Goal: Transaction & Acquisition: Download file/media

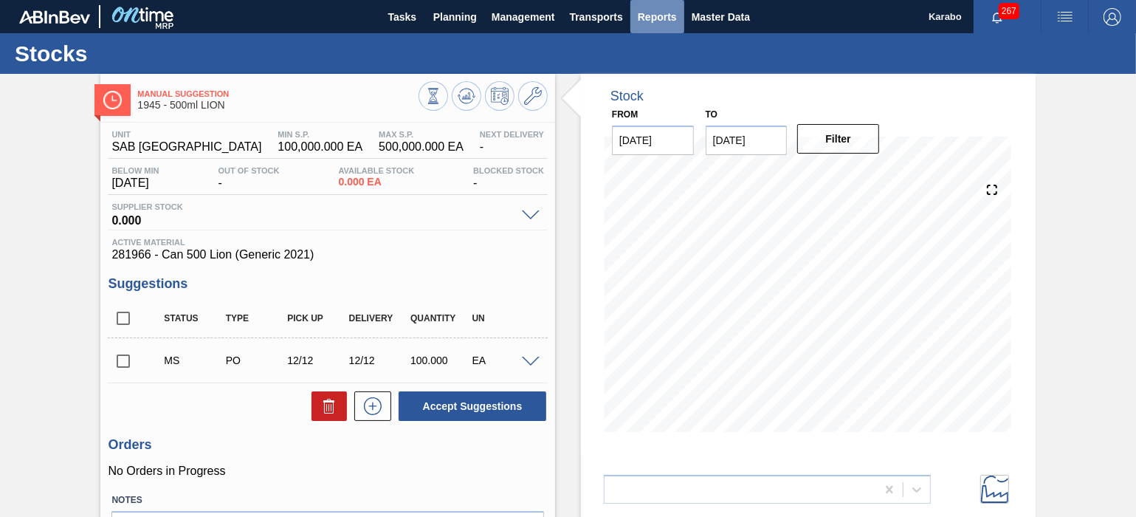
click at [649, 18] on span "Reports" at bounding box center [657, 17] width 39 height 18
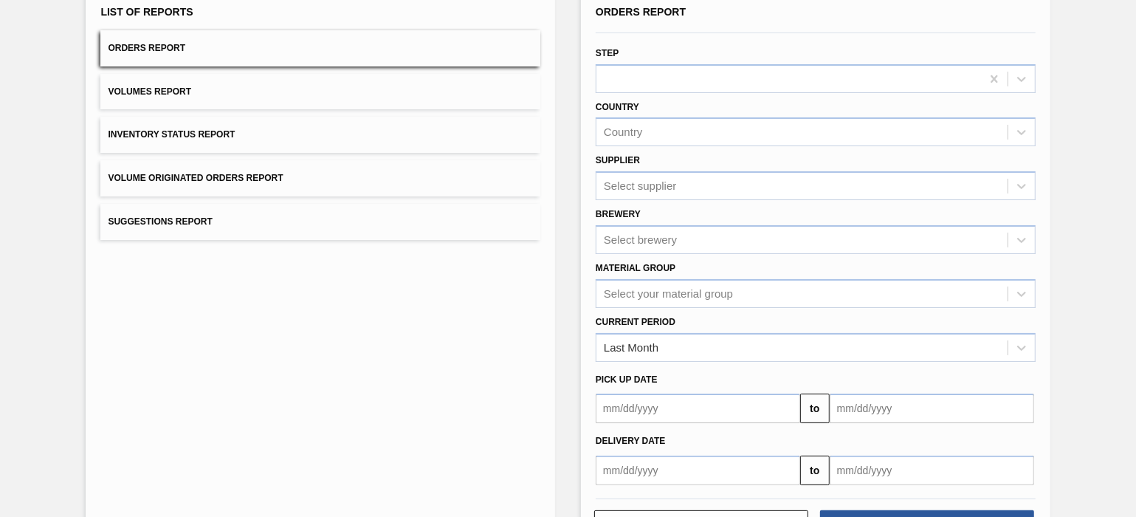
scroll to position [163, 0]
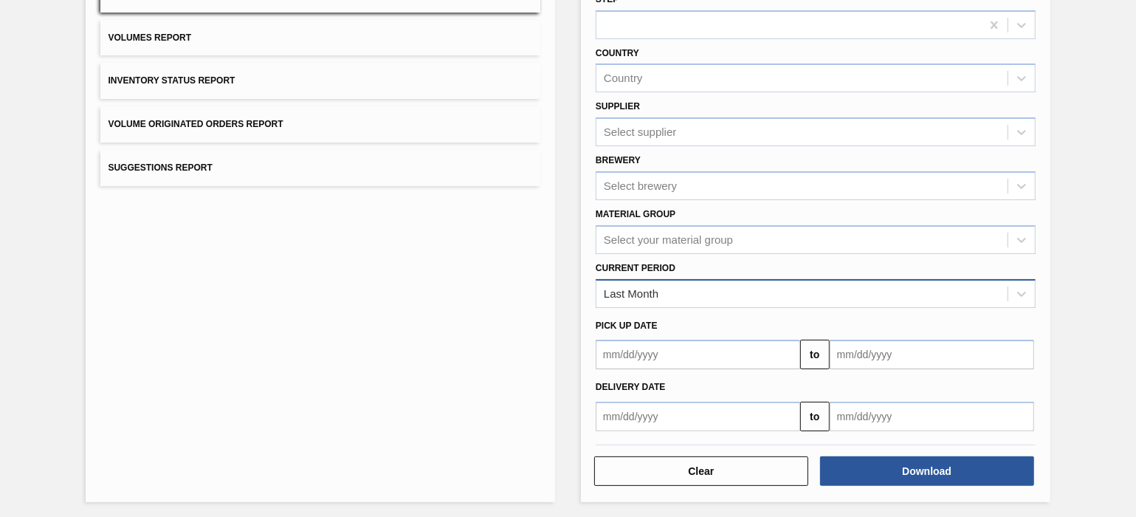
click at [782, 297] on div "Last Month" at bounding box center [801, 293] width 411 height 21
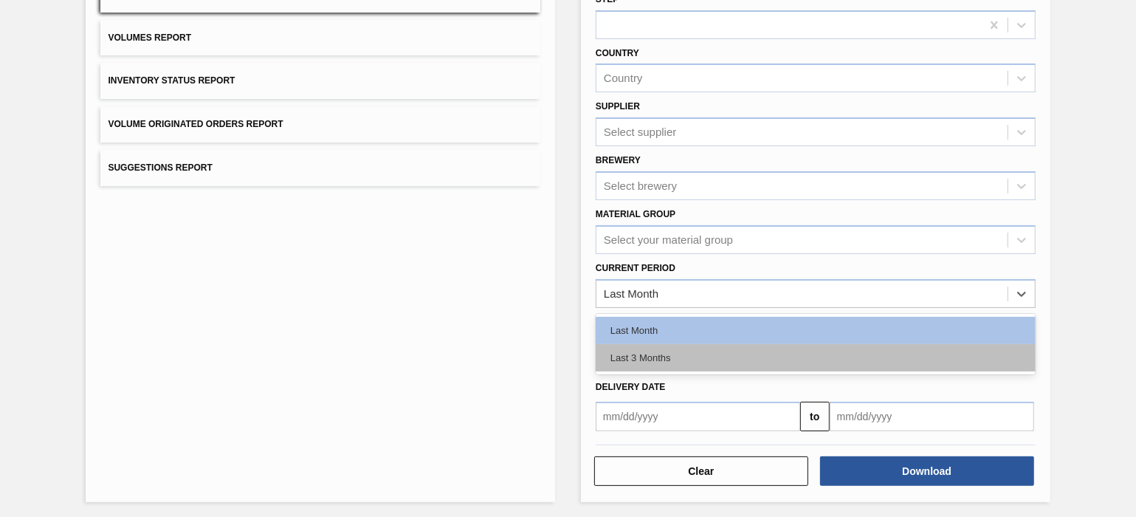
click at [719, 351] on div "Last 3 Months" at bounding box center [815, 357] width 440 height 27
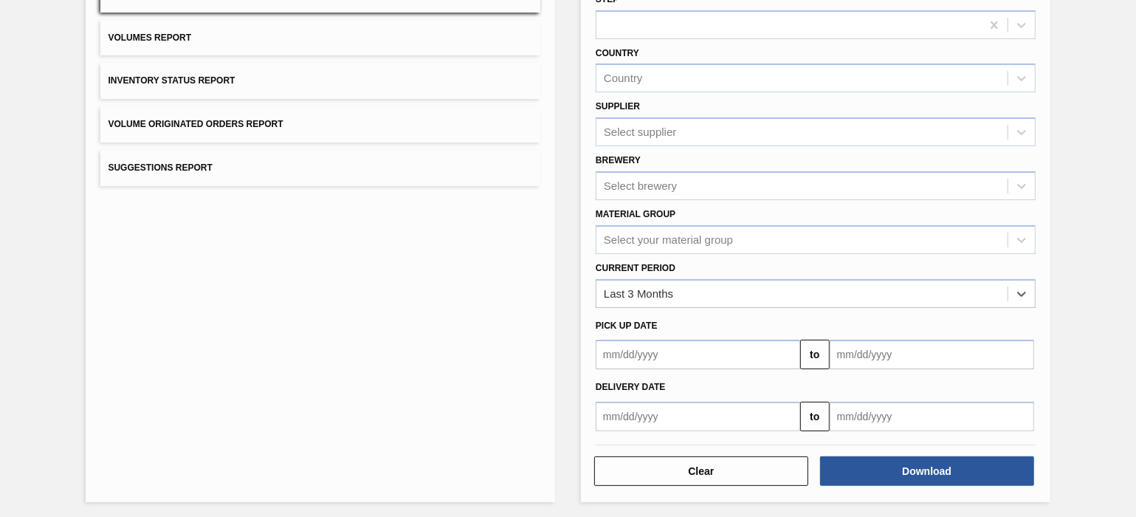
click at [912, 407] on input "text" at bounding box center [931, 416] width 204 height 30
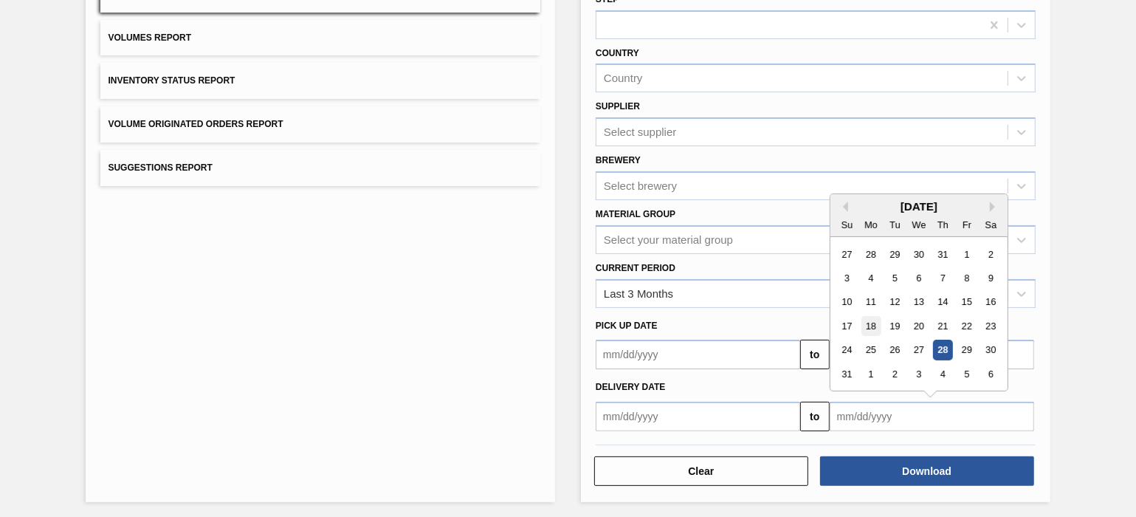
click at [873, 328] on div "18" at bounding box center [870, 326] width 20 height 20
type input "08/18/2025"
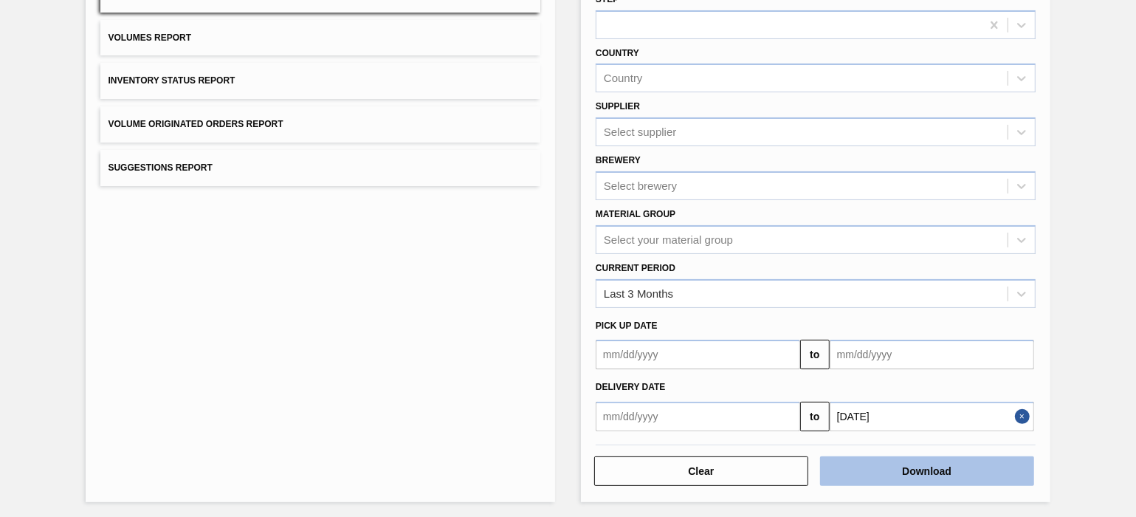
click at [933, 469] on button "Download" at bounding box center [927, 471] width 214 height 30
